Goal: Ask a question: Seek information or help from site administrators or community

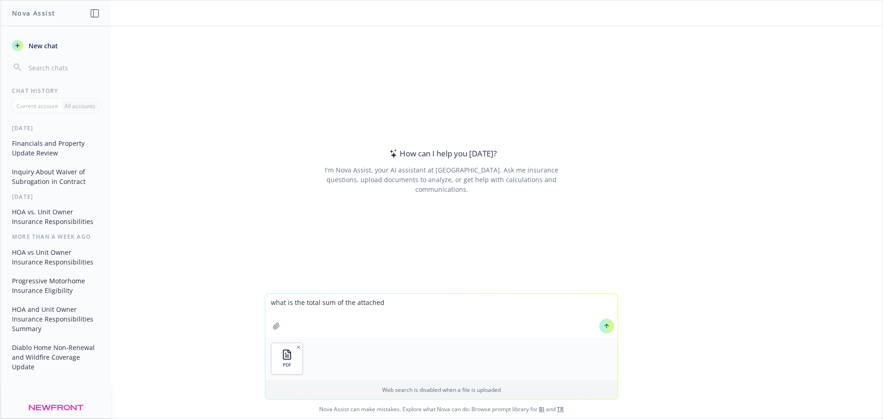
type textarea "what is the total sum of the attached?"
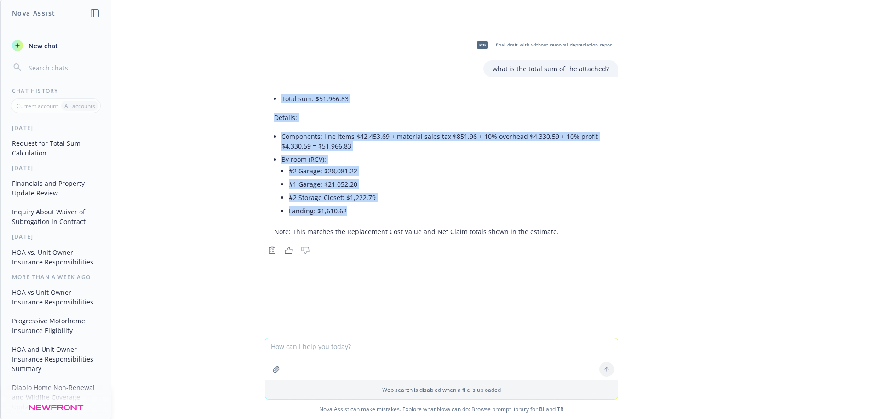
drag, startPoint x: 348, startPoint y: 213, endPoint x: 269, endPoint y: 98, distance: 140.6
click at [269, 98] on div "Total sum: $51,966.83 Details: Components: line items $42,453.69 + material sal…" at bounding box center [441, 164] width 353 height 152
copy div "Total sum: $51,966.83 Details: Components: line items $42,453.69 + material sal…"
